Goal: Task Accomplishment & Management: Manage account settings

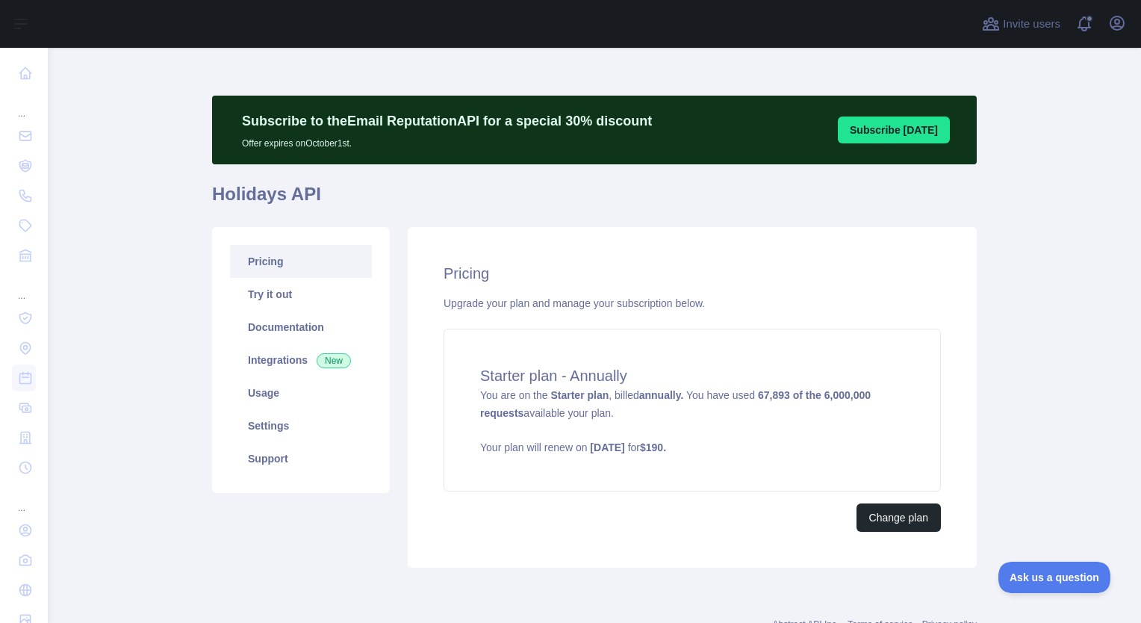
click at [125, 432] on main "Subscribe to the Email Reputation API for a special 30 % discount Offer expires…" at bounding box center [594, 335] width 1093 height 575
click at [274, 423] on link "Settings" at bounding box center [301, 425] width 142 height 33
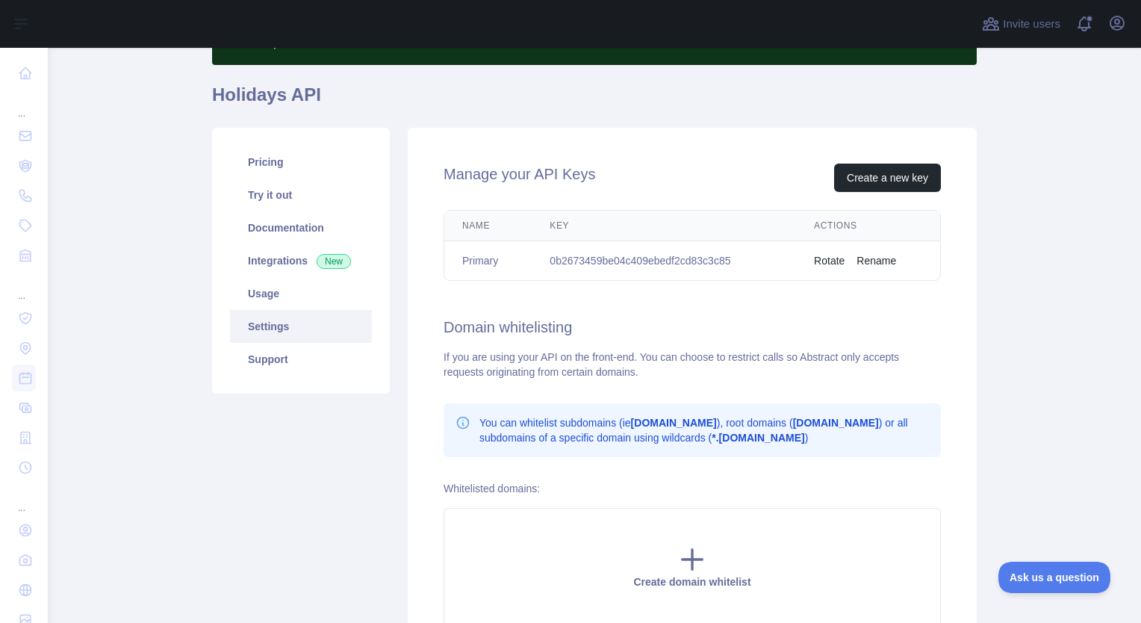
scroll to position [199, 0]
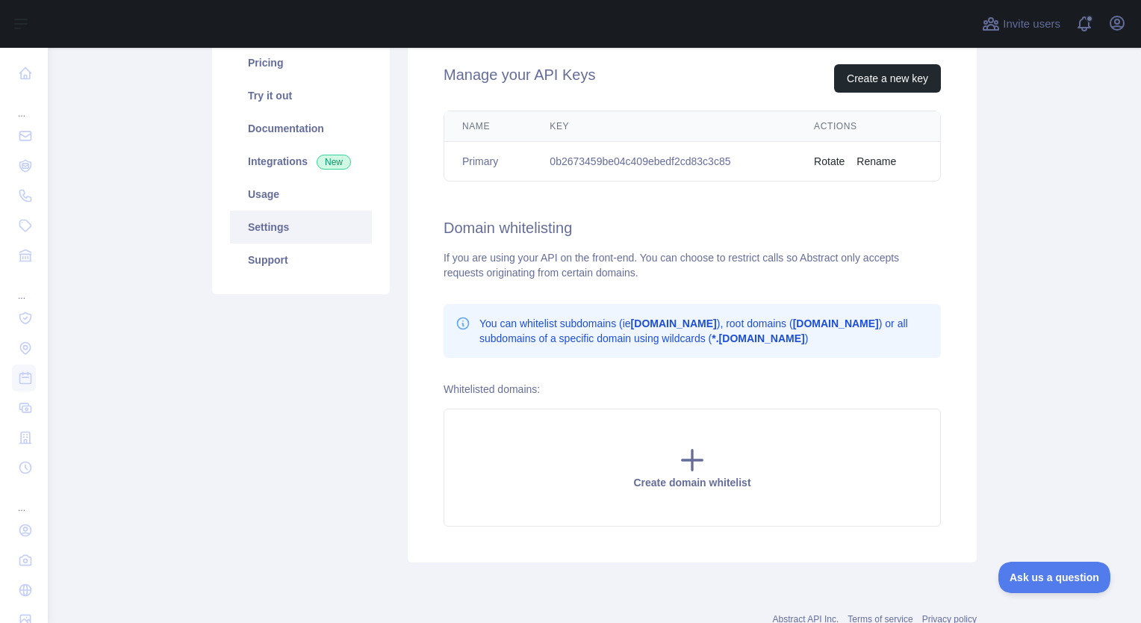
click at [149, 446] on main "Subscribe to the Email Reputation API for a special 30 % discount Offer expires…" at bounding box center [594, 335] width 1093 height 575
click at [1116, 31] on icon "button" at bounding box center [1117, 23] width 18 height 18
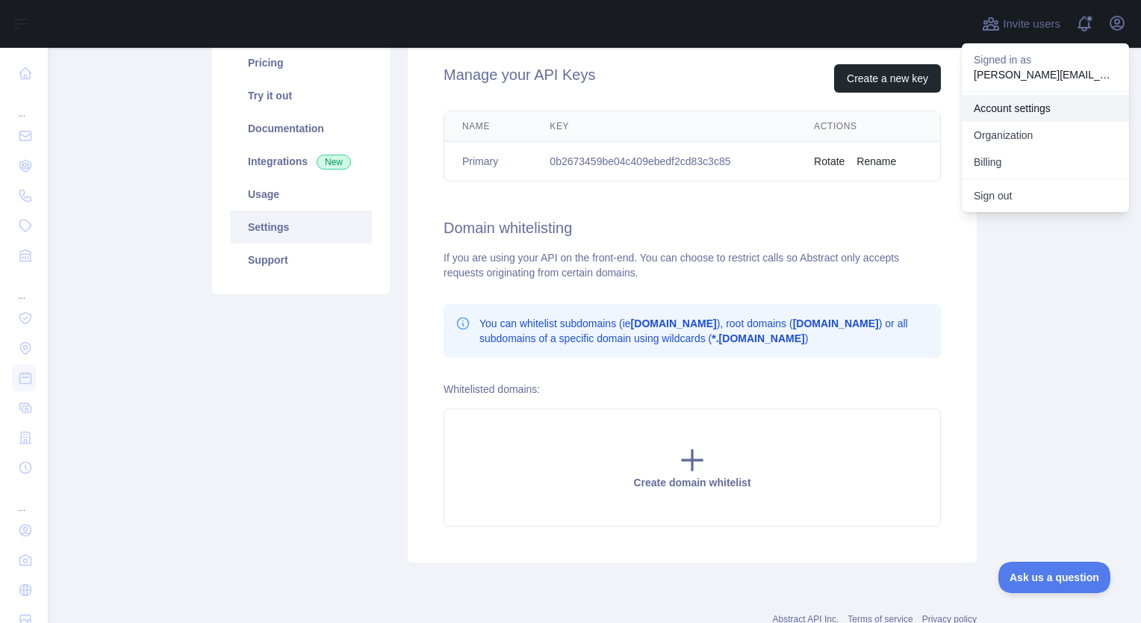
click at [1015, 111] on link "Account settings" at bounding box center [1045, 108] width 167 height 27
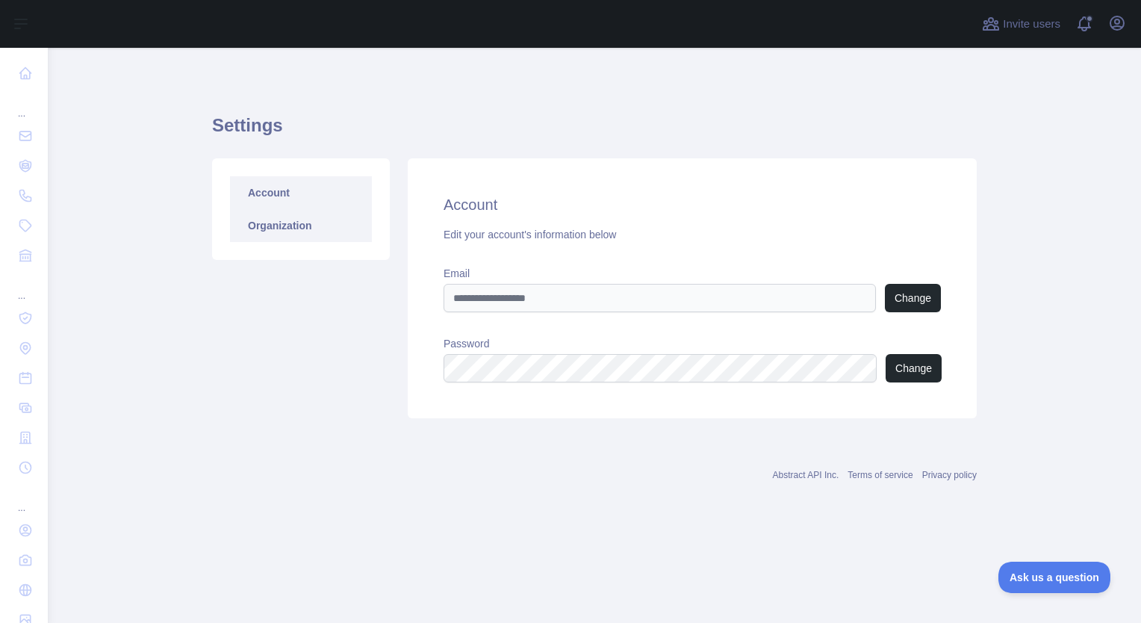
click at [279, 225] on link "Organization" at bounding box center [301, 225] width 142 height 33
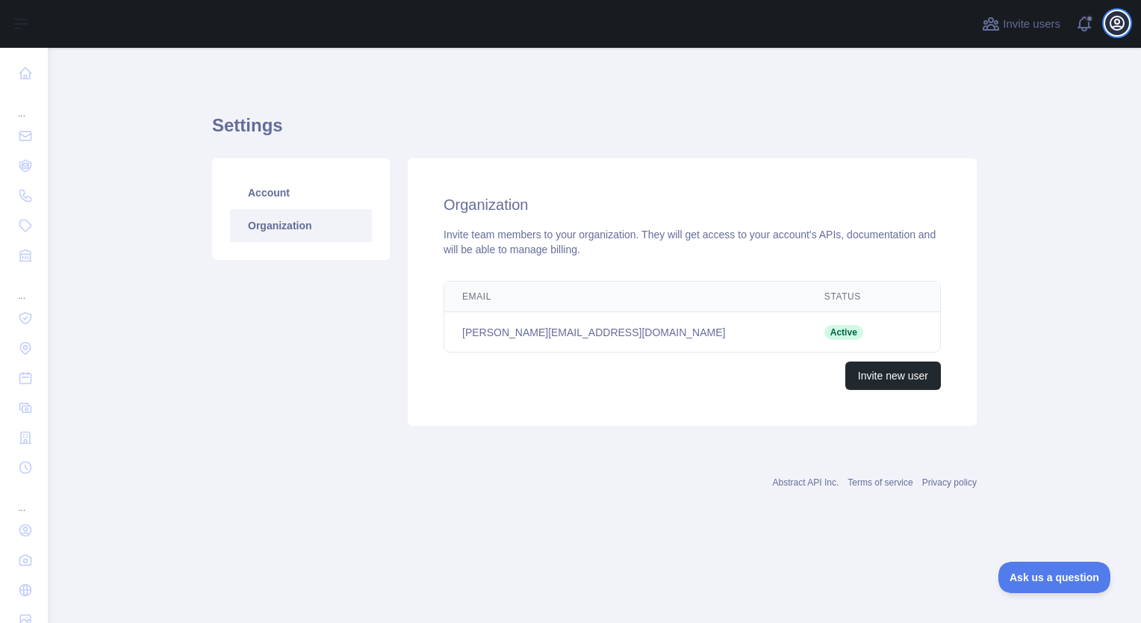
click at [1116, 29] on icon "button" at bounding box center [1116, 22] width 13 height 13
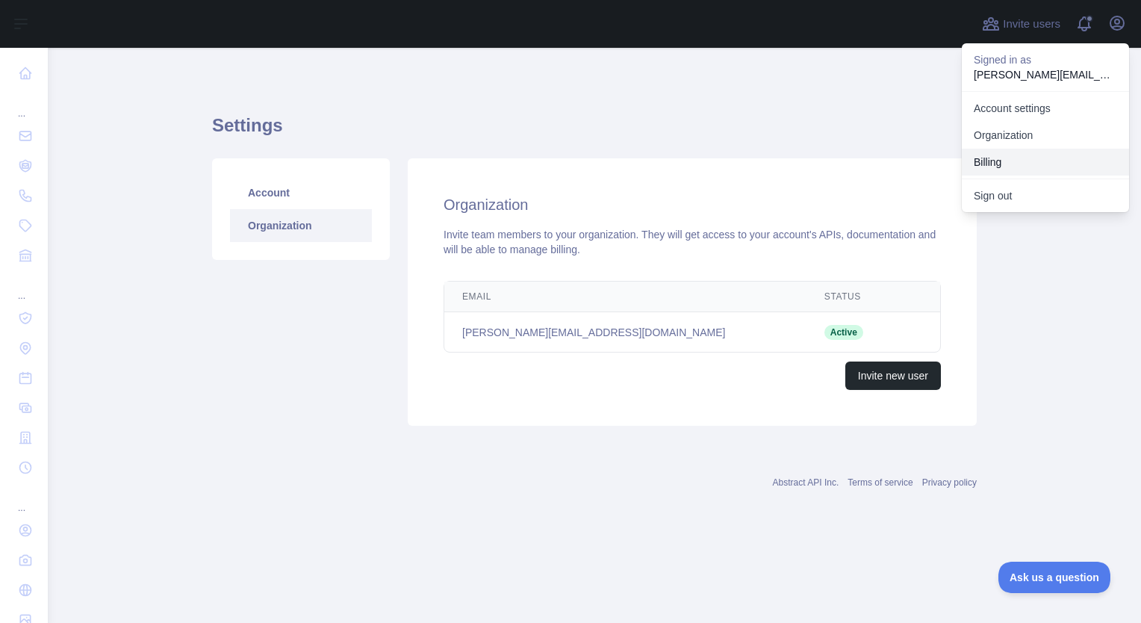
click at [992, 157] on button "Billing" at bounding box center [1045, 162] width 167 height 27
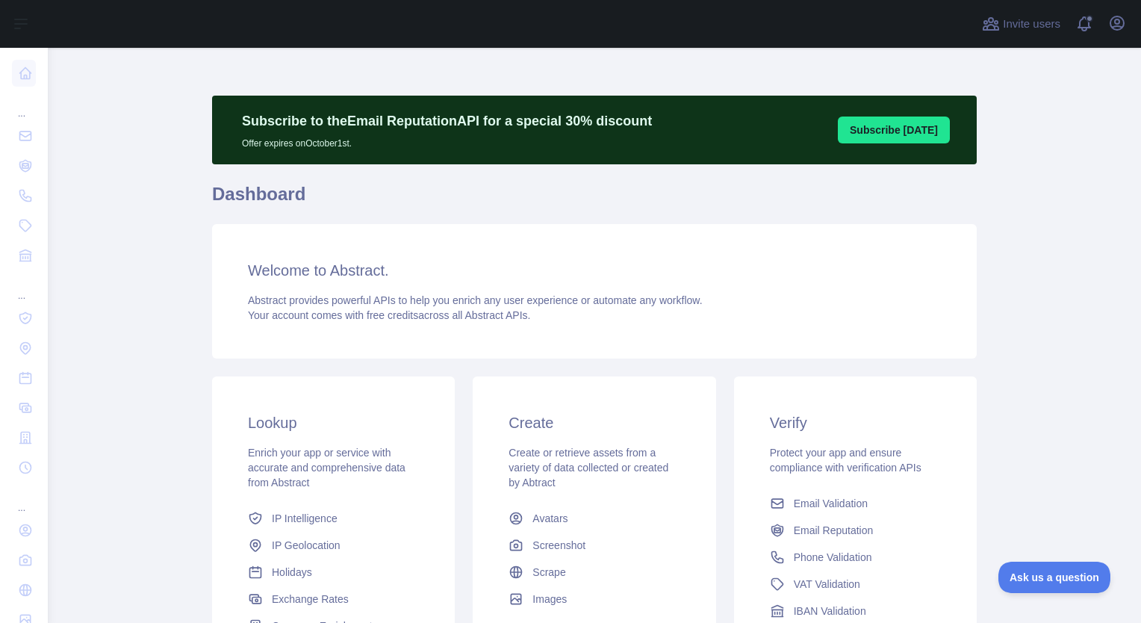
drag, startPoint x: 109, startPoint y: 321, endPoint x: 176, endPoint y: 305, distance: 69.0
click at [109, 321] on main "Subscribe to the Email Reputation API for a special 30 % discount Offer expires…" at bounding box center [594, 335] width 1093 height 575
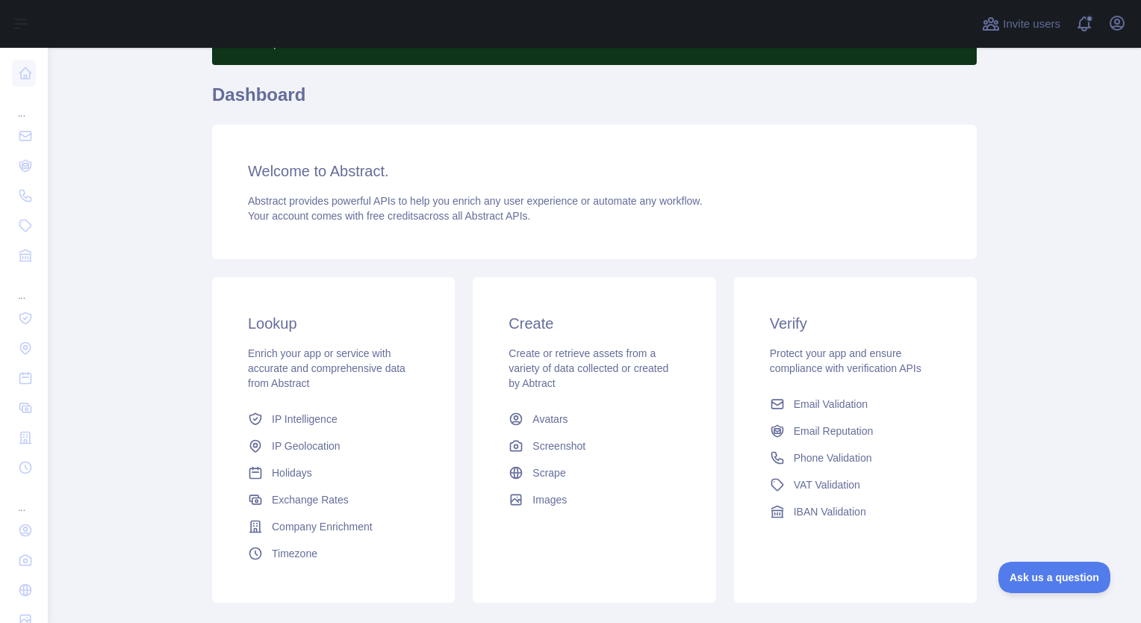
scroll to position [189, 0]
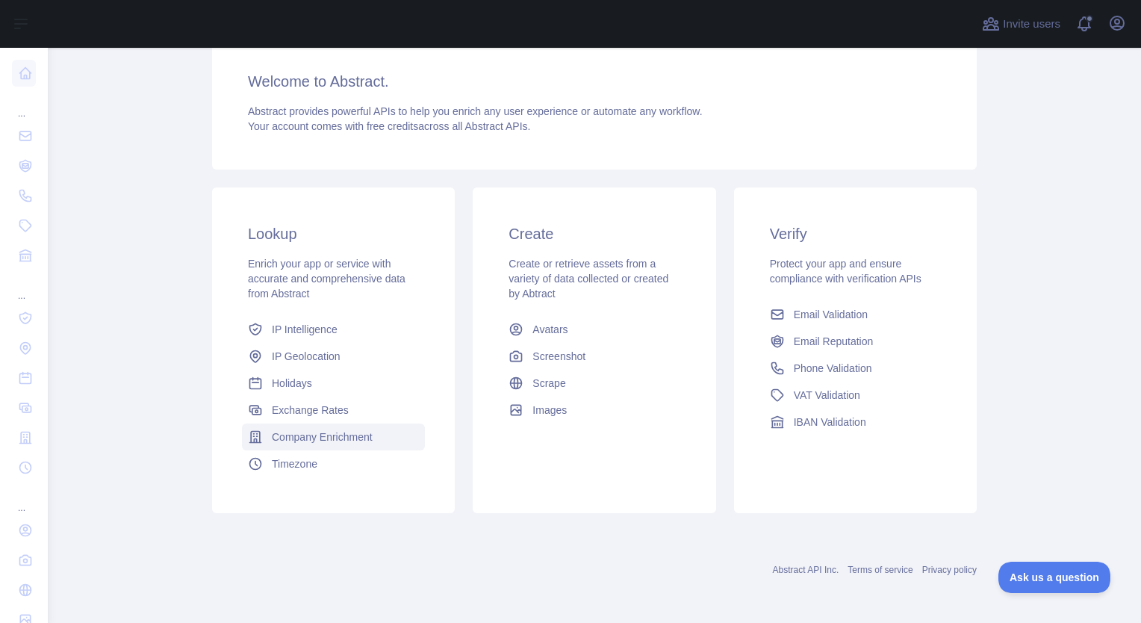
click at [284, 444] on span "Company Enrichment" at bounding box center [322, 436] width 101 height 15
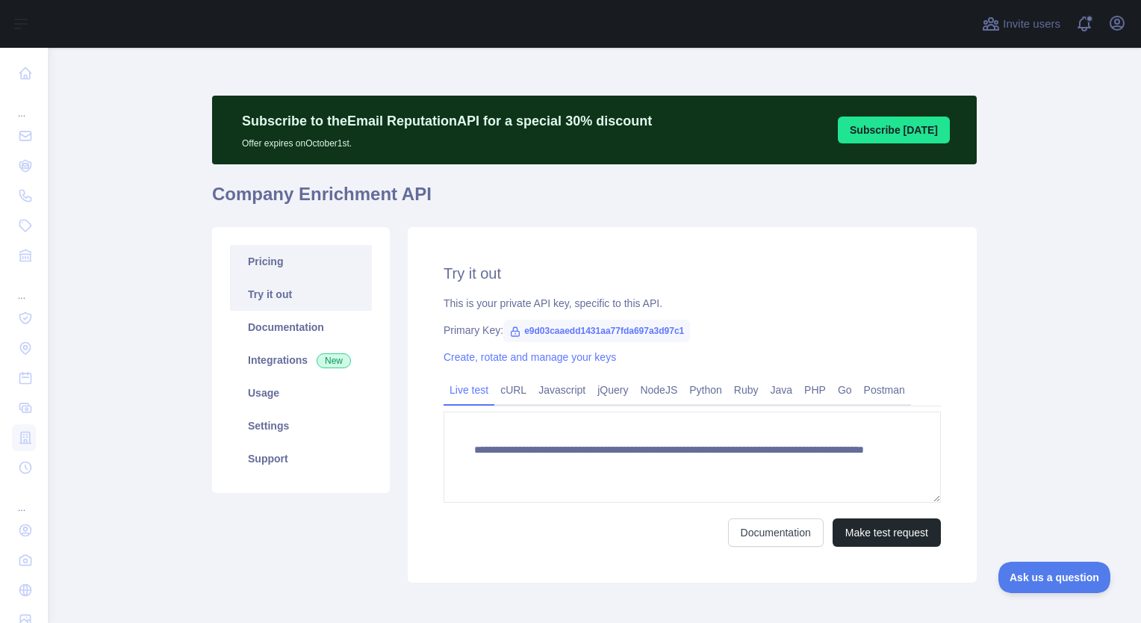
click at [269, 265] on link "Pricing" at bounding box center [301, 261] width 142 height 33
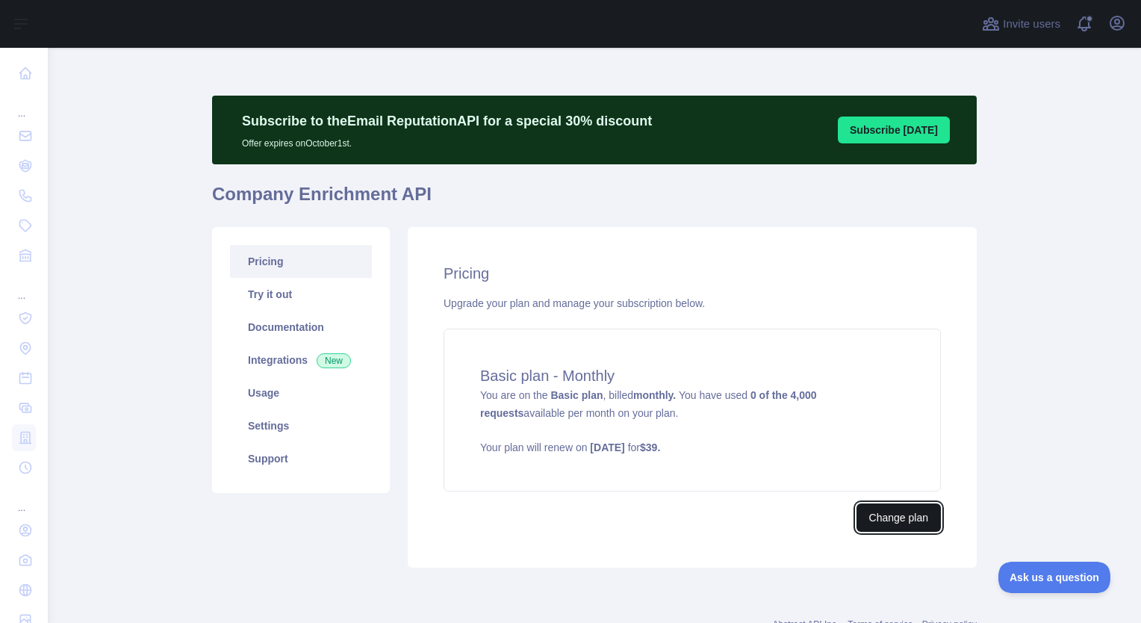
click at [864, 511] on button "Change plan" at bounding box center [898, 517] width 84 height 28
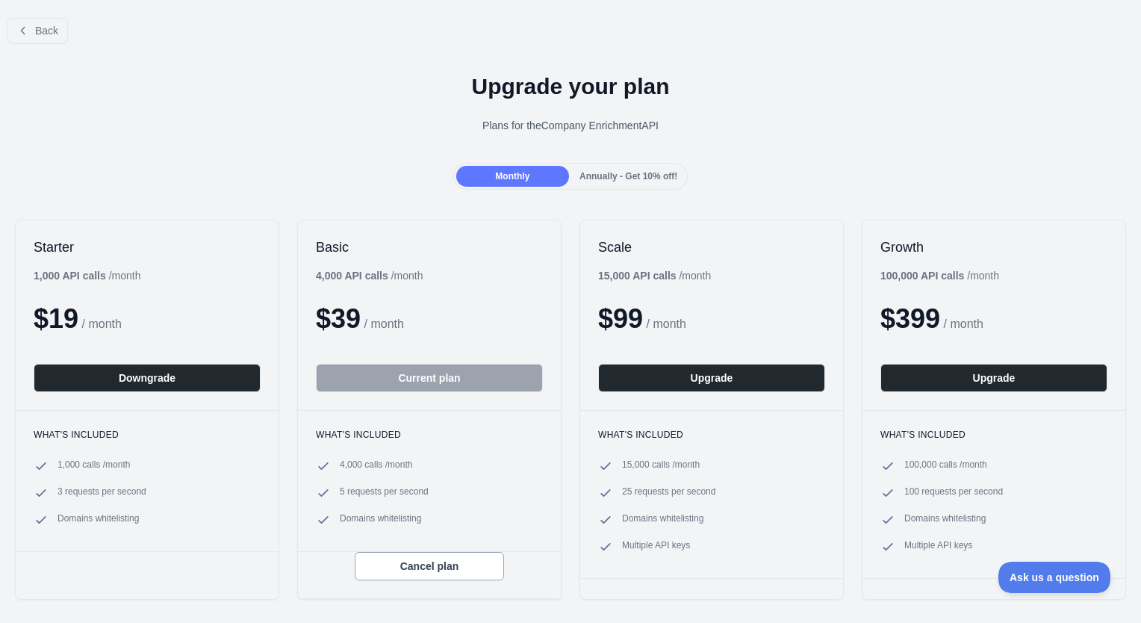
scroll to position [99, 0]
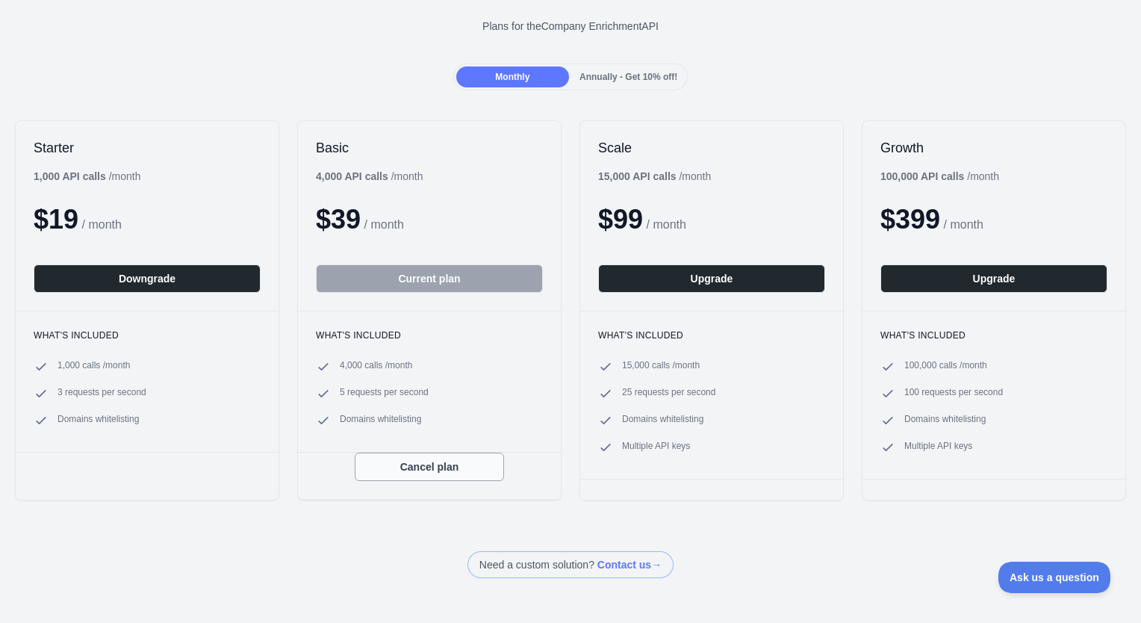
click at [432, 461] on button "Cancel plan" at bounding box center [429, 466] width 149 height 28
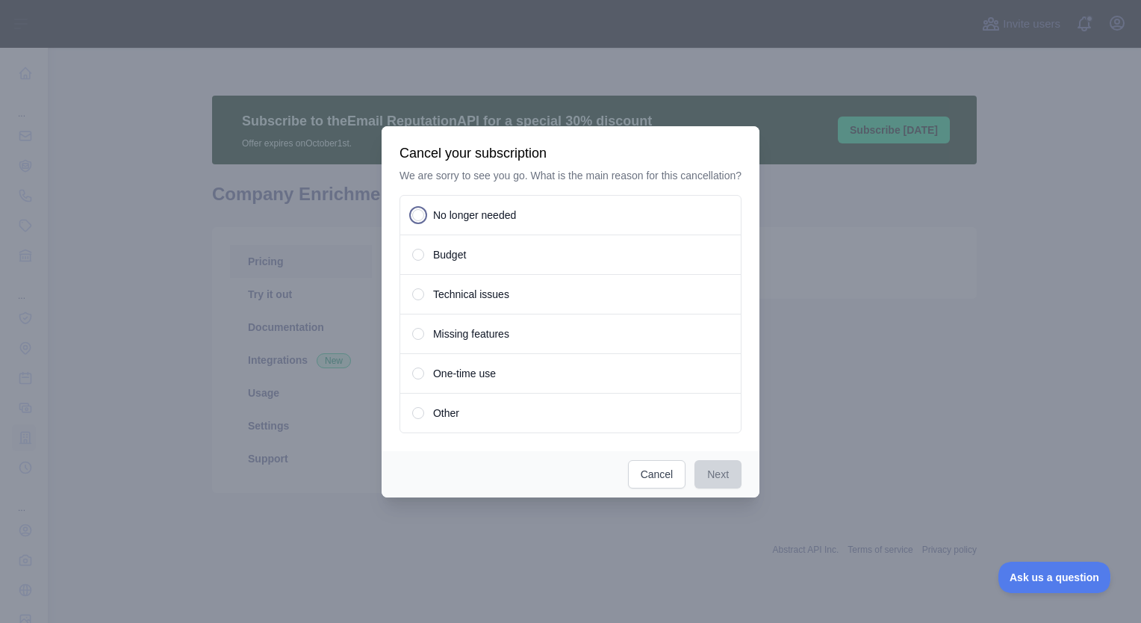
click at [424, 216] on span at bounding box center [418, 215] width 12 height 12
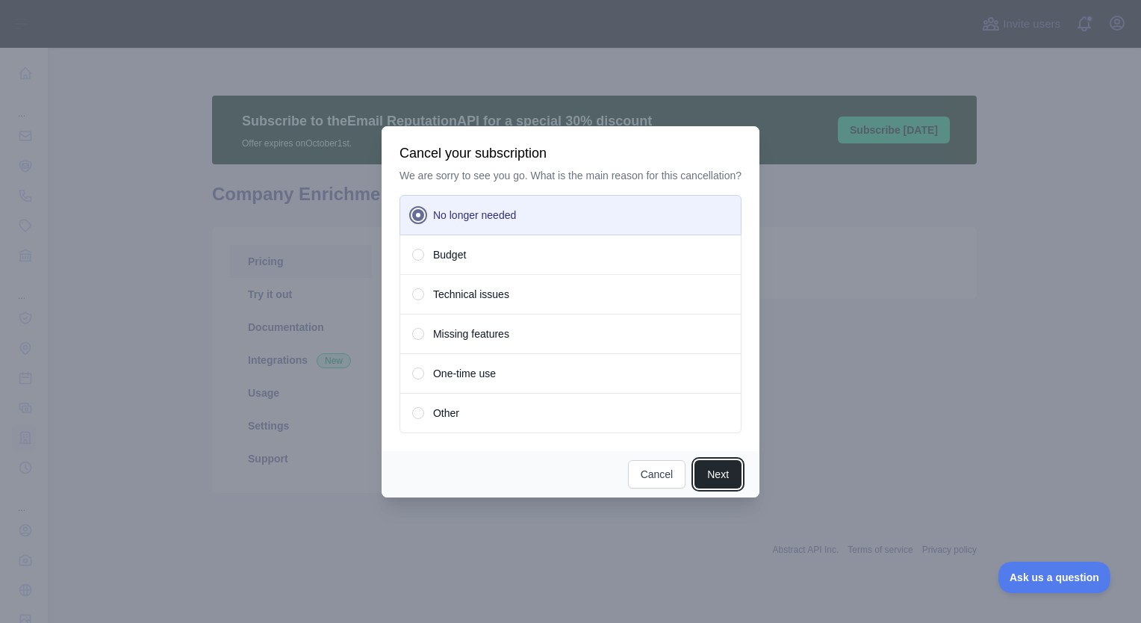
click at [727, 467] on button "Next" at bounding box center [717, 474] width 47 height 28
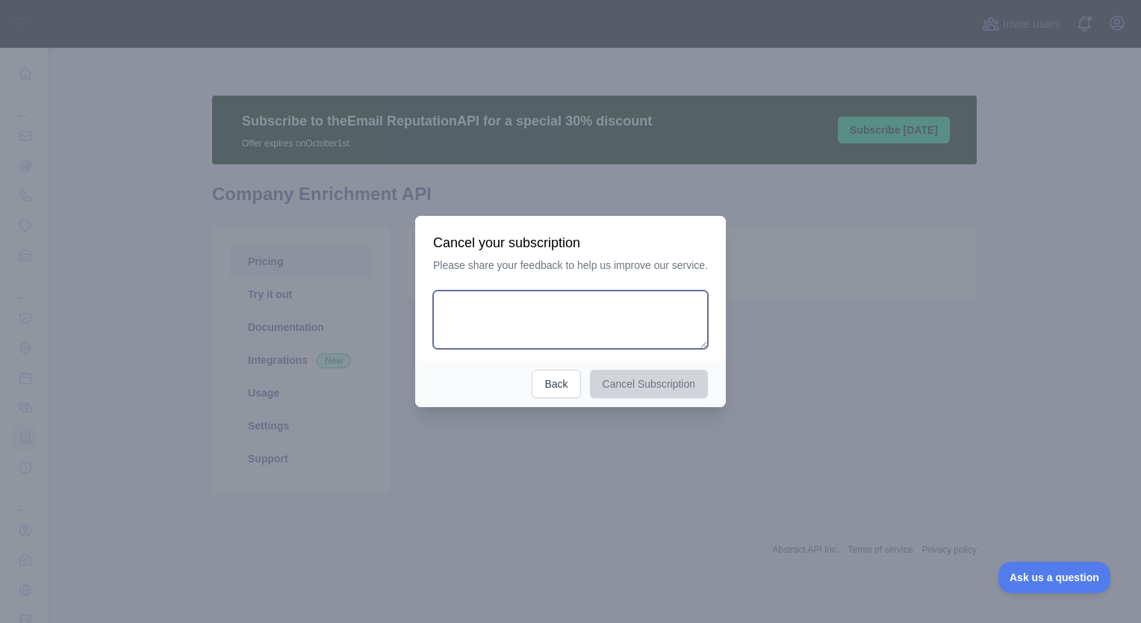
click at [580, 324] on textarea at bounding box center [570, 319] width 275 height 58
type textarea "***"
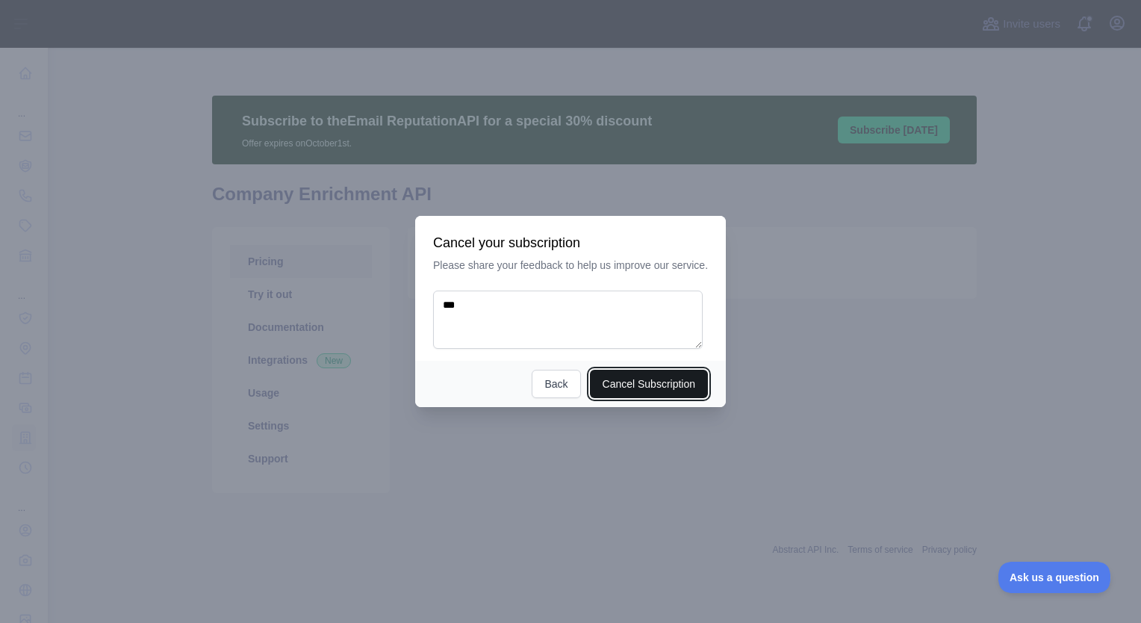
click at [624, 386] on button "Cancel Subscription" at bounding box center [649, 384] width 119 height 28
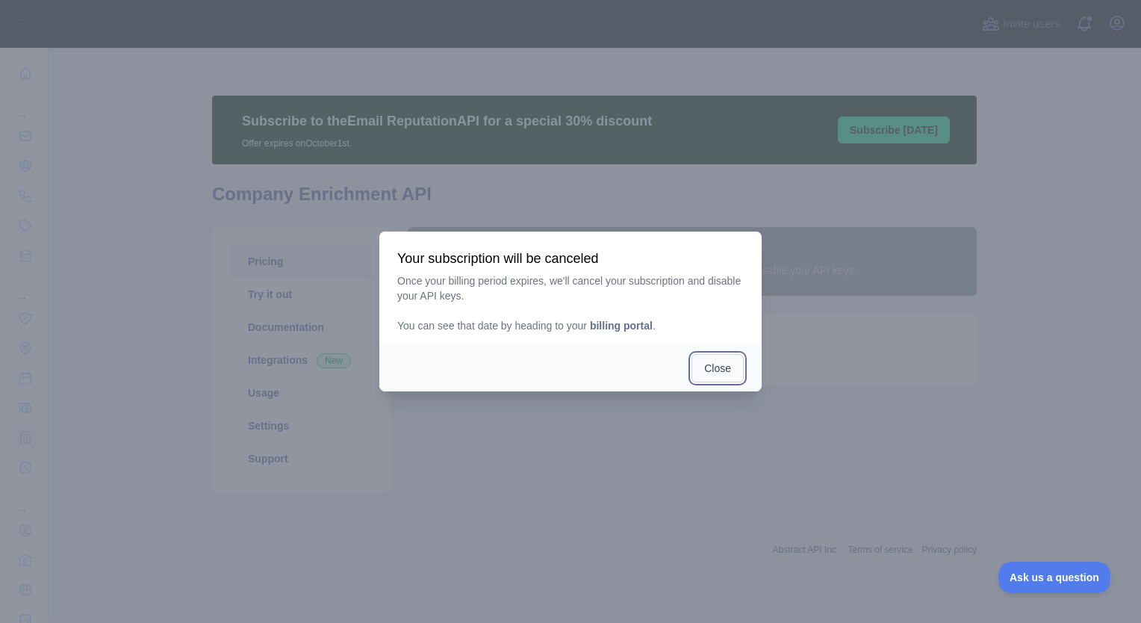
click at [716, 370] on button "Close" at bounding box center [717, 368] width 52 height 28
